Goal: Information Seeking & Learning: Find specific fact

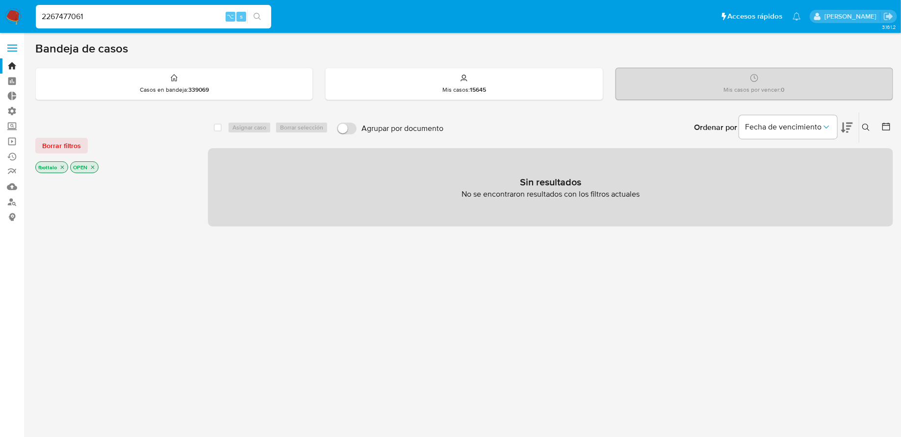
type input "2267477061"
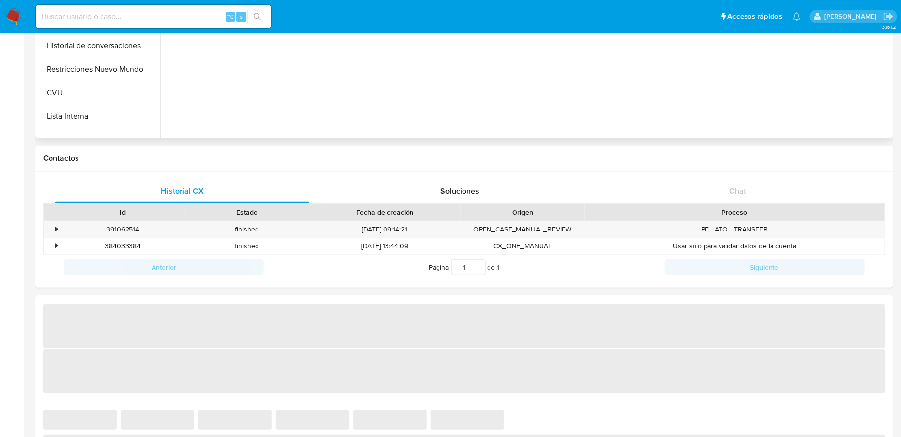
select select "10"
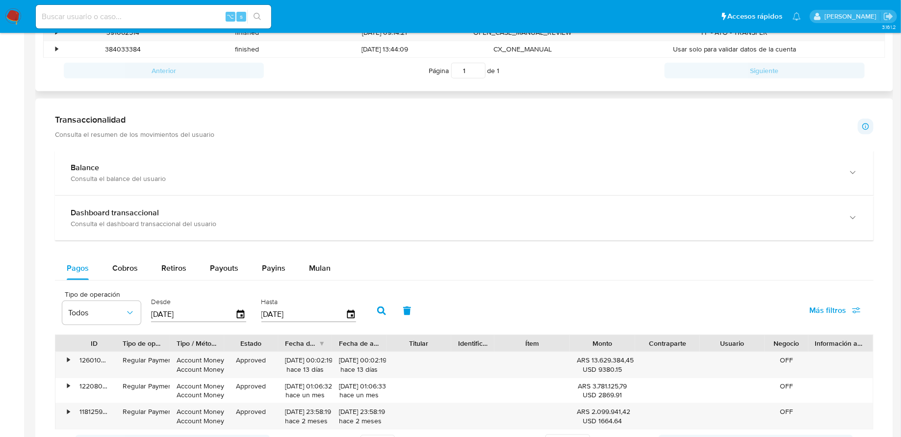
scroll to position [403, 0]
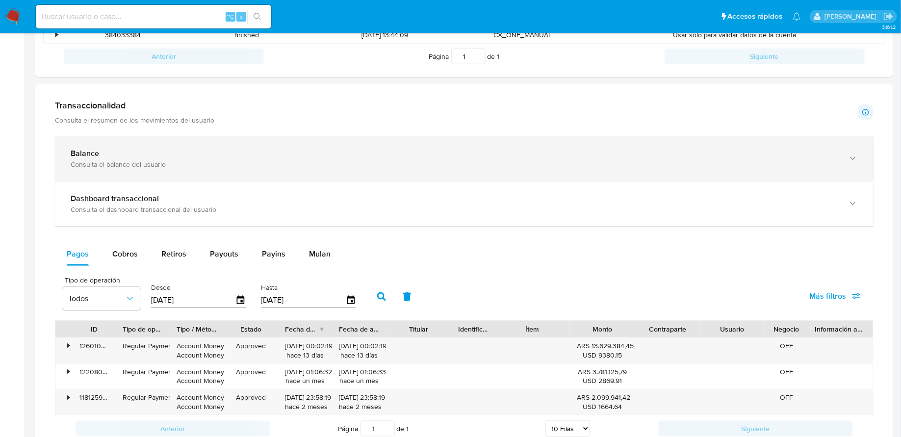
click at [240, 154] on div "Balance" at bounding box center [455, 154] width 768 height 10
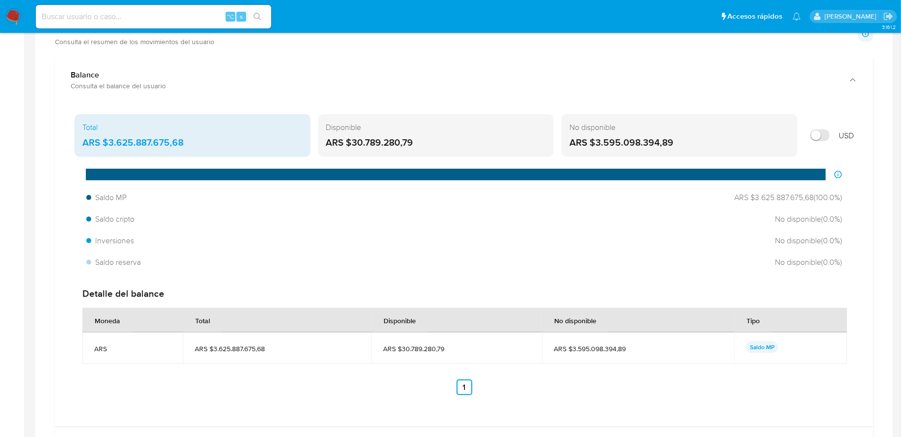
scroll to position [416, 0]
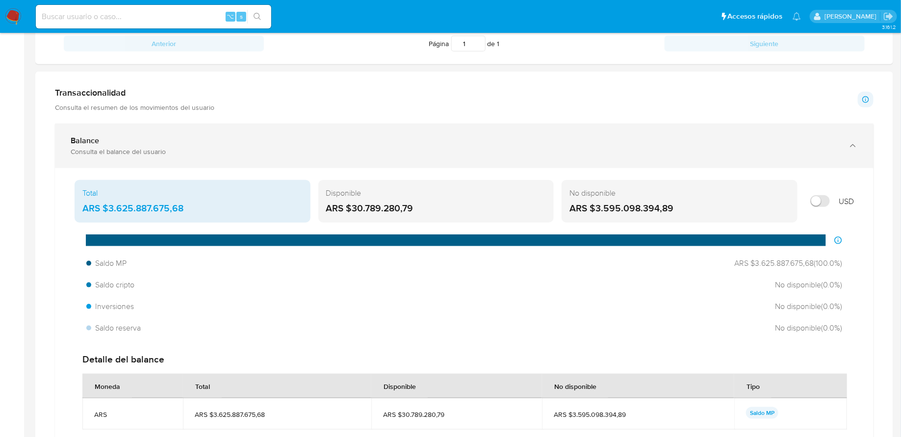
click at [222, 132] on div "Balance Consulta el balance del usuario" at bounding box center [464, 146] width 819 height 45
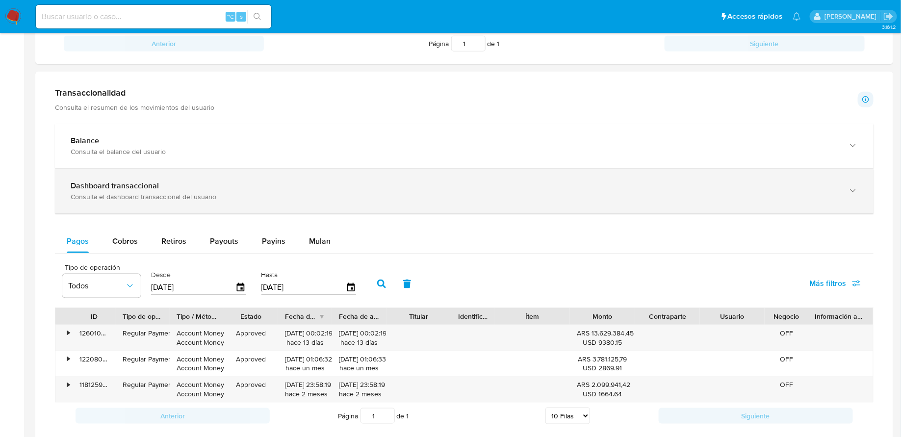
click at [194, 192] on div "Consulta el dashboard transaccional del usuario" at bounding box center [455, 196] width 768 height 9
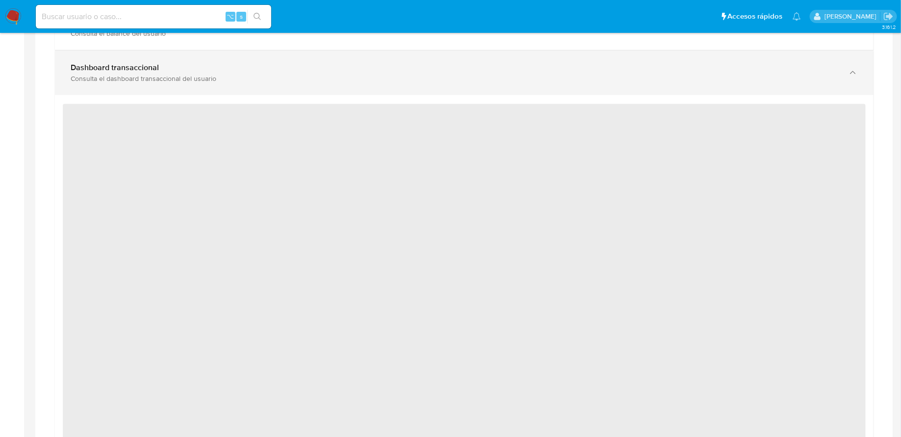
scroll to position [535, 0]
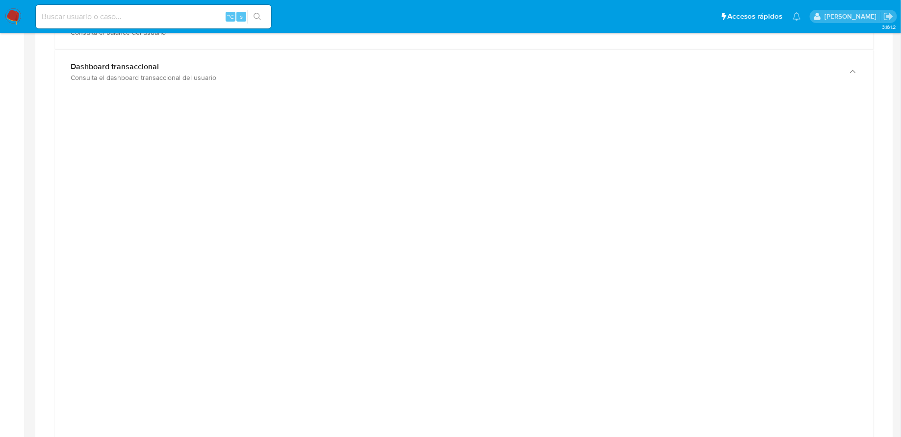
click at [65, 212] on div at bounding box center [464, 323] width 803 height 442
click at [67, 213] on div at bounding box center [464, 323] width 803 height 442
click at [105, 176] on div at bounding box center [464, 323] width 803 height 442
click at [769, 190] on div at bounding box center [464, 323] width 803 height 442
click at [774, 189] on div at bounding box center [464, 323] width 803 height 442
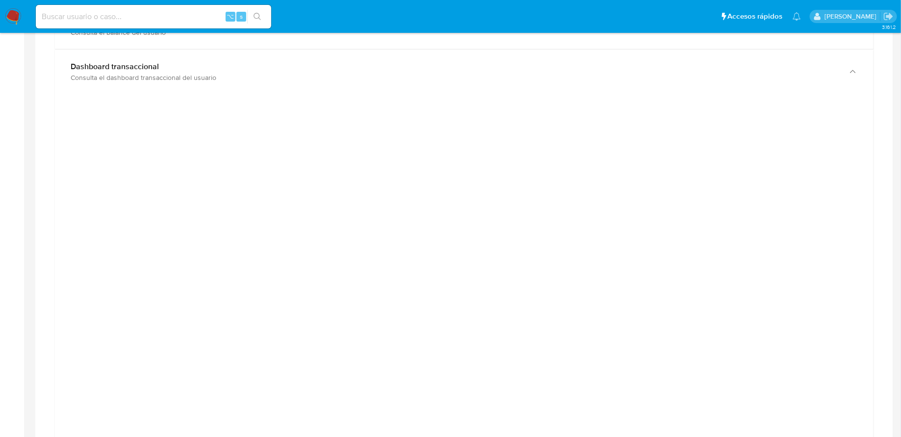
click at [840, 182] on div at bounding box center [464, 323] width 803 height 442
click at [832, 182] on div at bounding box center [464, 323] width 803 height 442
click at [809, 162] on div at bounding box center [464, 323] width 803 height 442
click at [788, 267] on div at bounding box center [464, 373] width 803 height 442
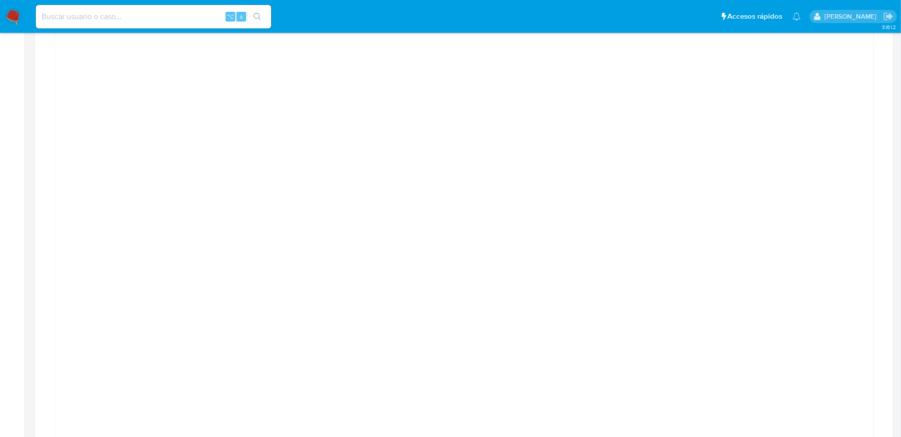
scroll to position [595, 0]
click at [897, 197] on main "3.161.2 Información de Usuario Ver mirada por persona Buscar Volver al orden po…" at bounding box center [450, 330] width 901 height 1851
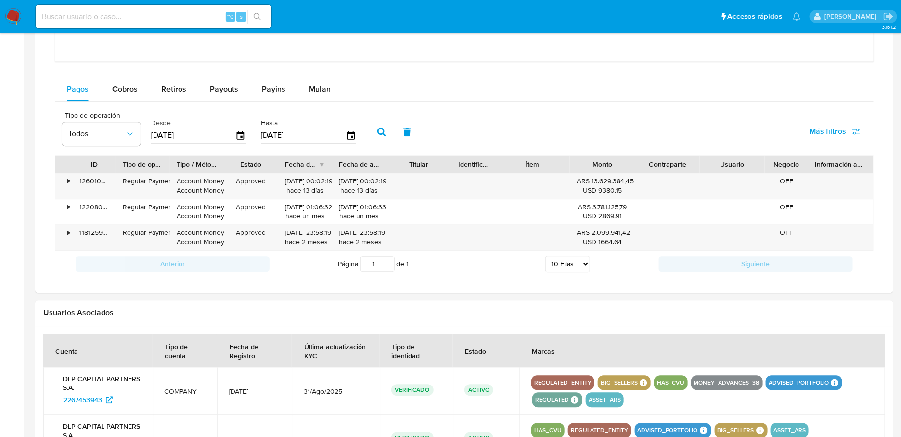
scroll to position [1060, 0]
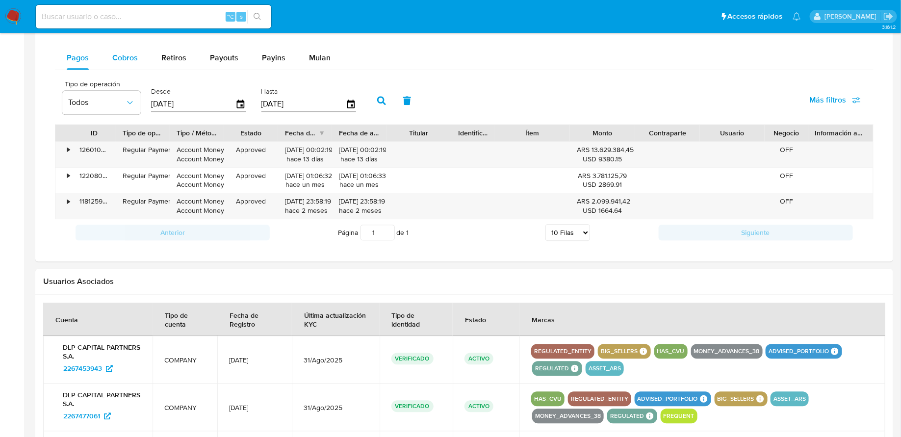
click at [110, 46] on button "Cobros" at bounding box center [125, 58] width 49 height 24
select select "10"
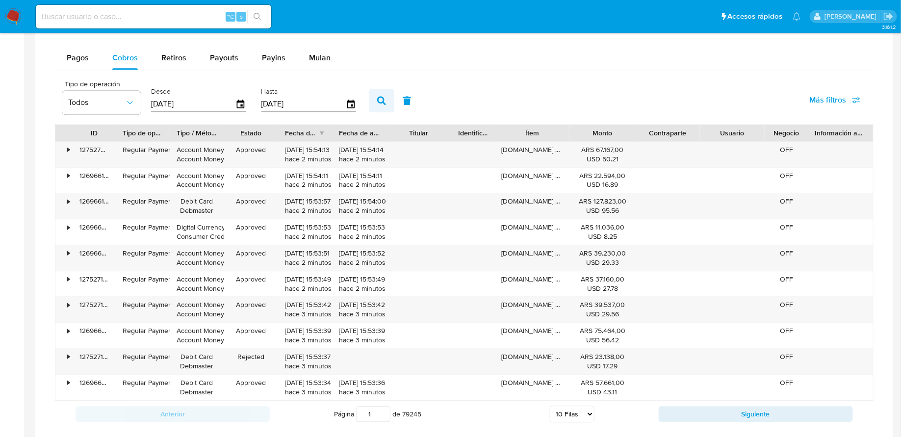
click at [377, 99] on icon "button" at bounding box center [381, 100] width 9 height 9
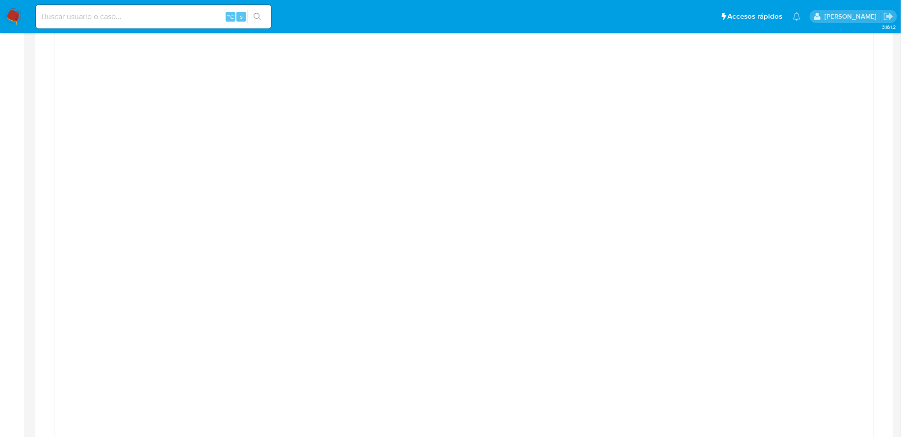
scroll to position [634, 0]
click at [844, 264] on div at bounding box center [464, 224] width 803 height 442
click at [897, 254] on main "3.161.2 Información de Usuario Ver mirada por persona Buscar Volver al orden po…" at bounding box center [450, 434] width 901 height 2033
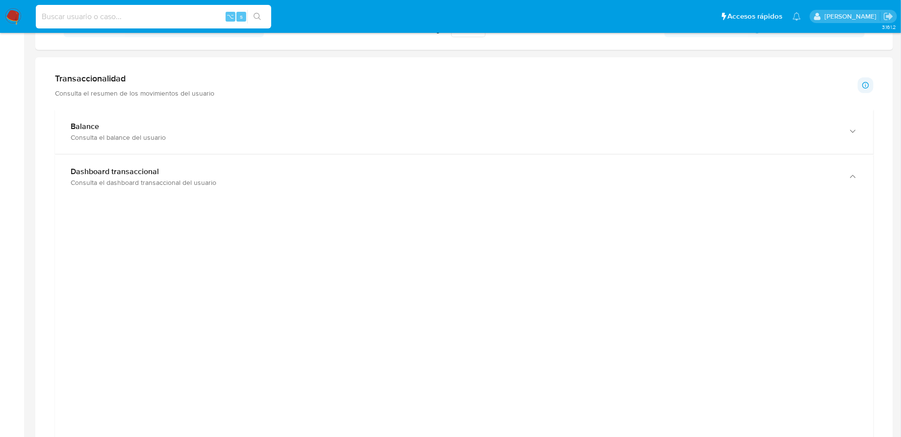
click at [98, 19] on input at bounding box center [154, 16] width 236 height 13
paste input "2267453943"
type input "2267453943"
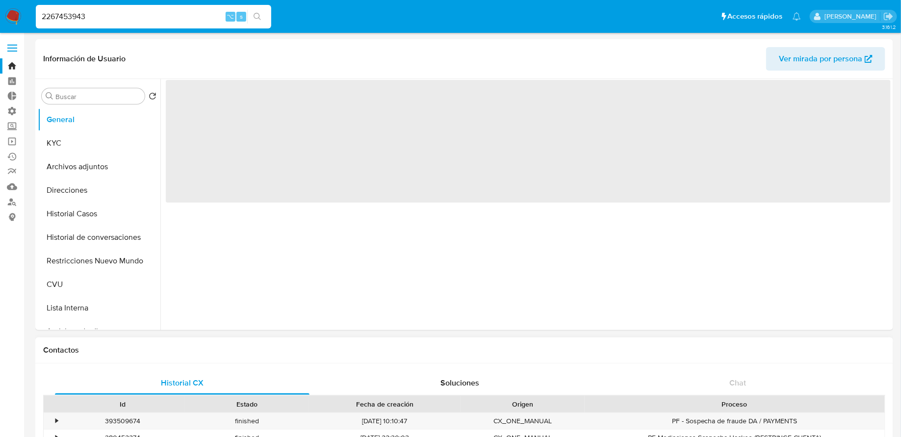
select select "10"
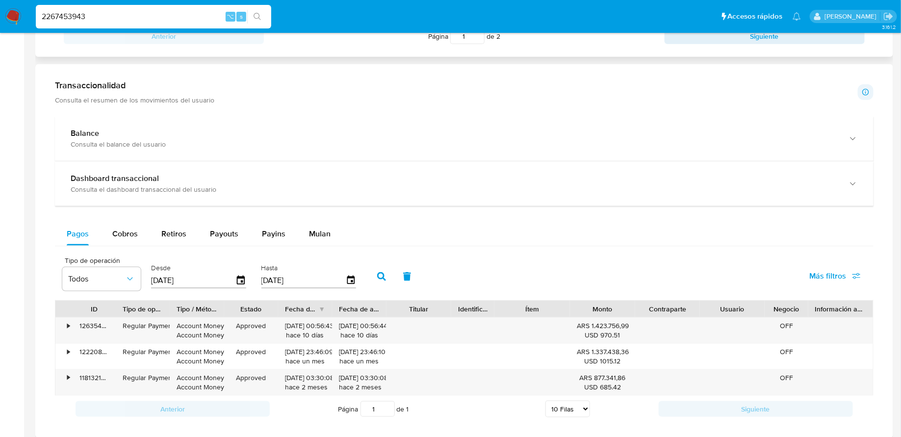
scroll to position [499, 0]
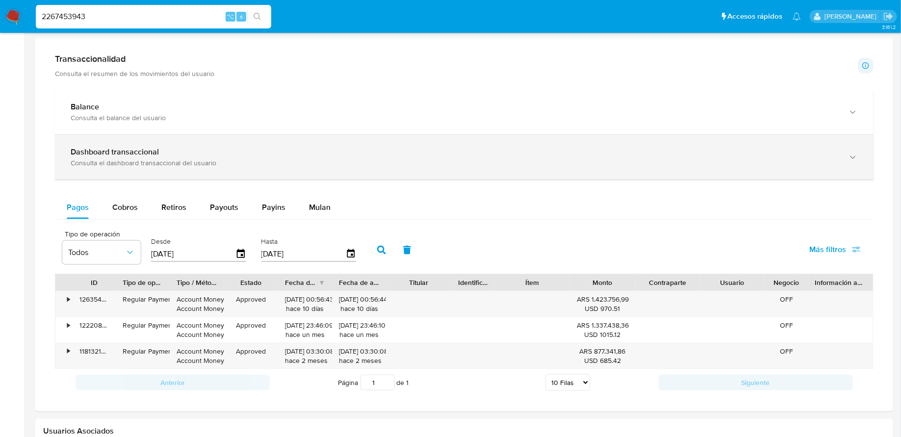
click at [237, 147] on div "Dashboard transaccional" at bounding box center [455, 152] width 768 height 10
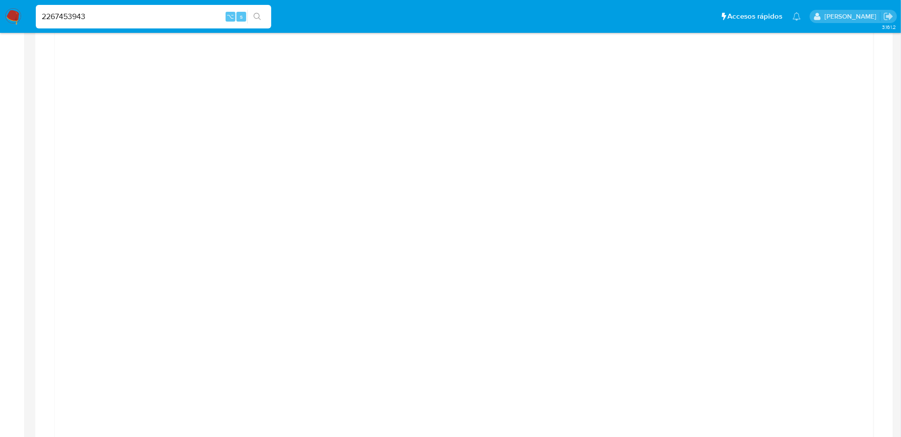
scroll to position [626, 0]
click at [110, 256] on div at bounding box center [464, 282] width 803 height 442
click at [62, 150] on div at bounding box center [464, 245] width 819 height 461
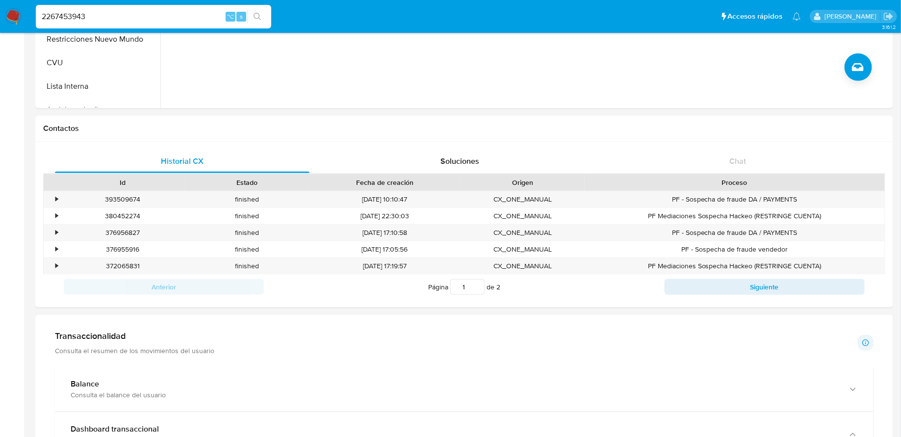
scroll to position [0, 0]
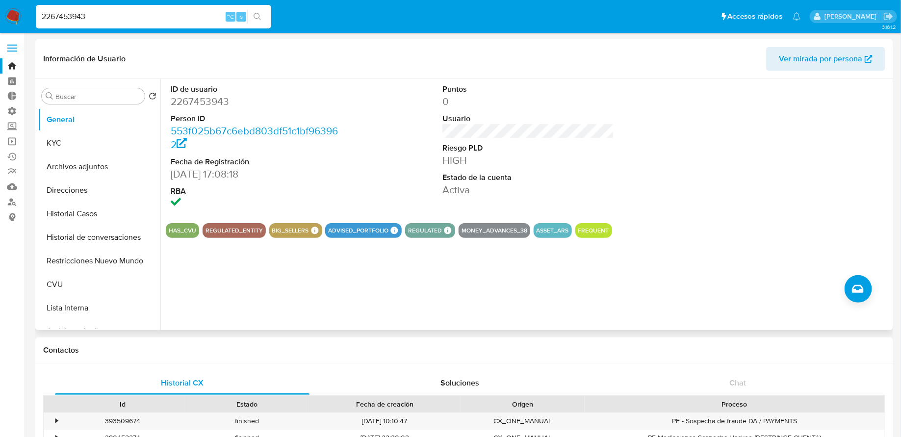
click at [198, 102] on dd "2267453943" at bounding box center [257, 102] width 172 height 14
click at [77, 144] on button "KYC" at bounding box center [95, 144] width 115 height 24
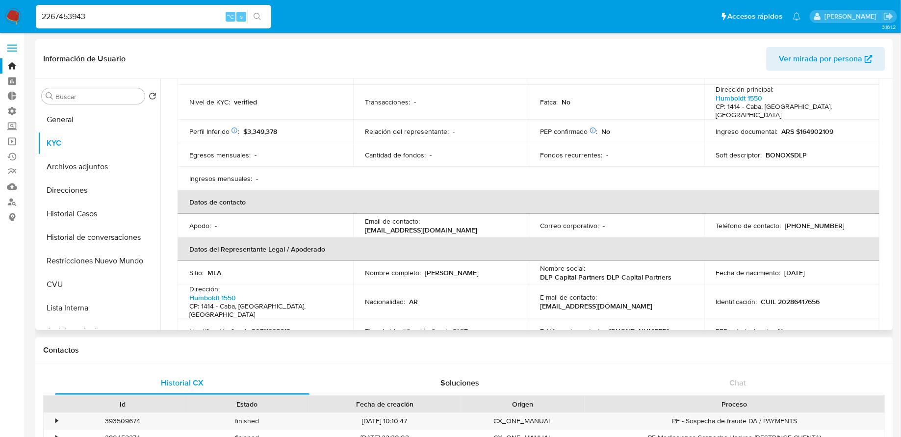
scroll to position [185, 0]
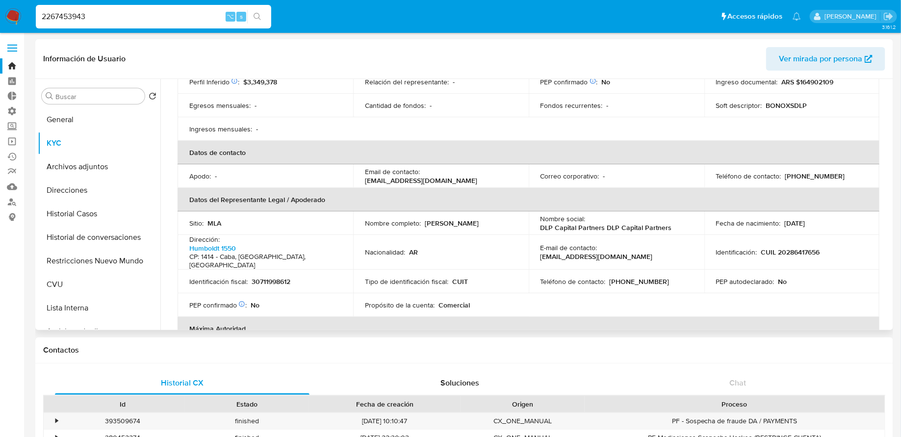
click at [273, 277] on p "30711998612" at bounding box center [271, 281] width 39 height 9
copy p "30711998612"
